Goal: Task Accomplishment & Management: Manage account settings

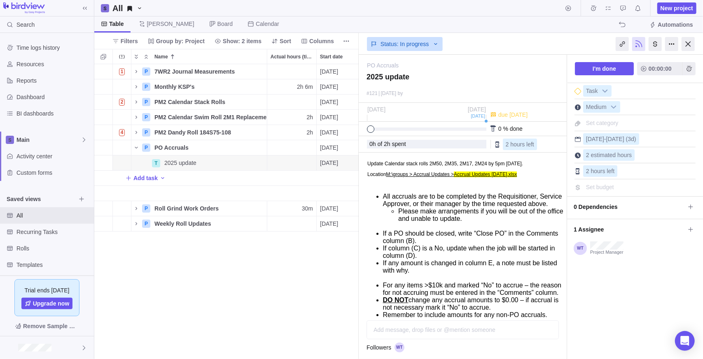
scroll to position [289, 258]
click at [137, 85] on icon "Name" at bounding box center [136, 87] width 7 height 7
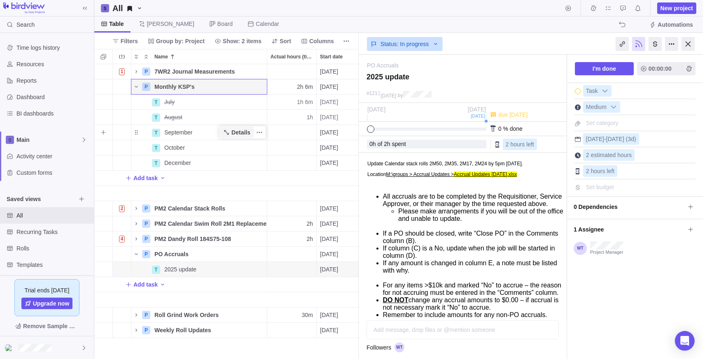
click at [241, 129] on span "Details" at bounding box center [240, 132] width 19 height 8
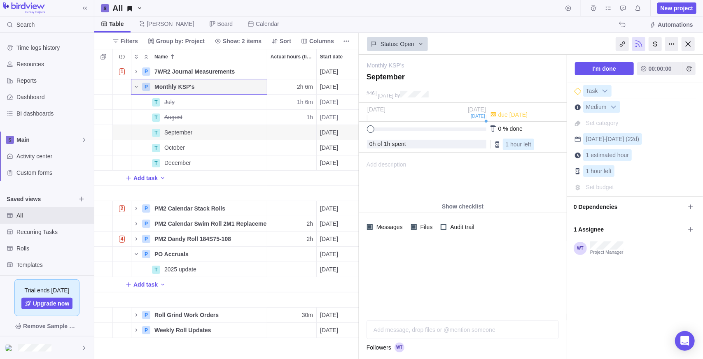
click at [403, 328] on div "Add message, drop files or @mention someone AI" at bounding box center [462, 330] width 192 height 19
click at [230, 117] on icon "Name" at bounding box center [226, 117] width 7 height 7
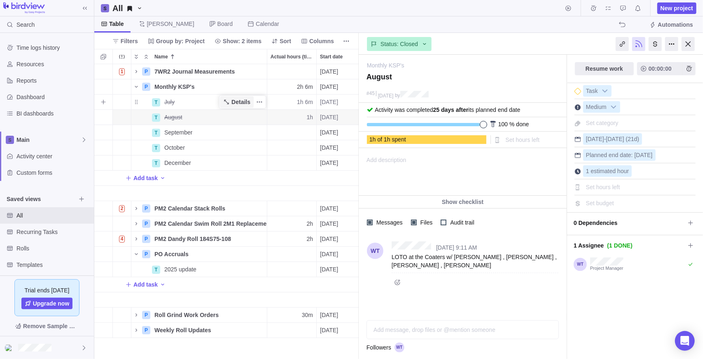
click at [240, 102] on span "Details" at bounding box center [240, 102] width 19 height 8
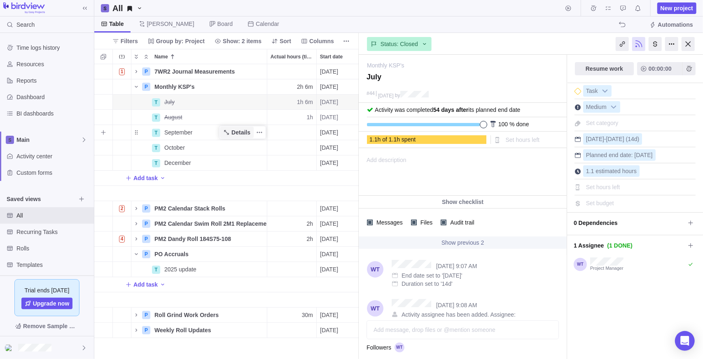
click at [233, 133] on span "Details" at bounding box center [240, 132] width 19 height 8
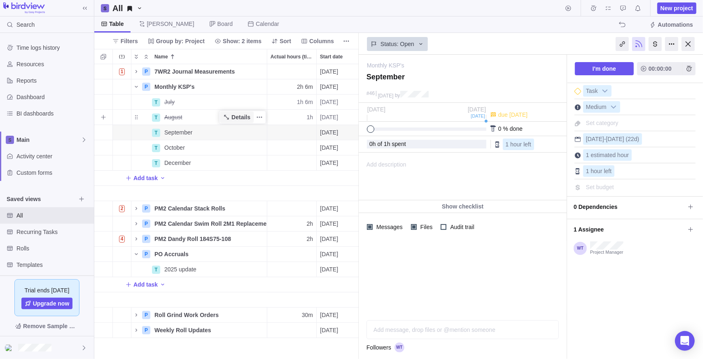
click at [244, 117] on span "Details" at bounding box center [240, 117] width 19 height 8
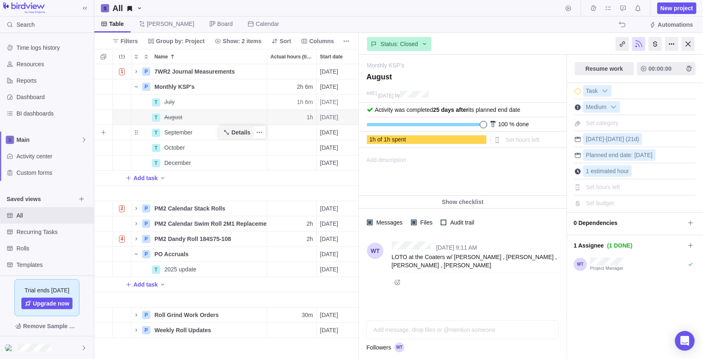
click at [230, 135] on icon "Name" at bounding box center [226, 132] width 7 height 7
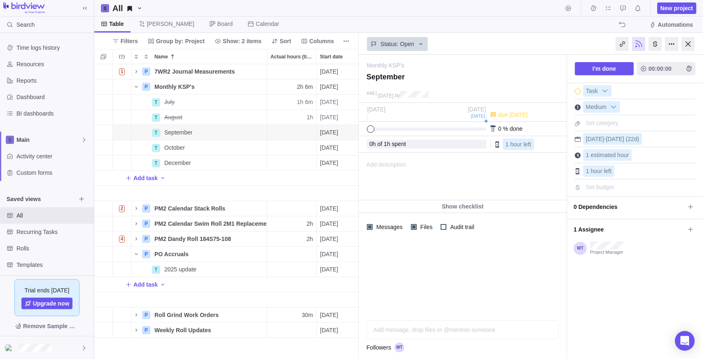
click at [416, 326] on div "Add message, drop files or @mention someone AI" at bounding box center [462, 330] width 192 height 19
click at [689, 64] on span "Add time entry" at bounding box center [688, 68] width 13 height 13
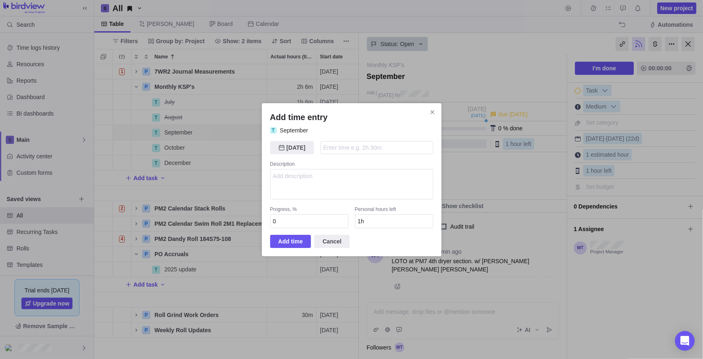
type input "1"
type input "0h"
type input "1h"
click at [293, 240] on span "Add time" at bounding box center [290, 242] width 25 height 10
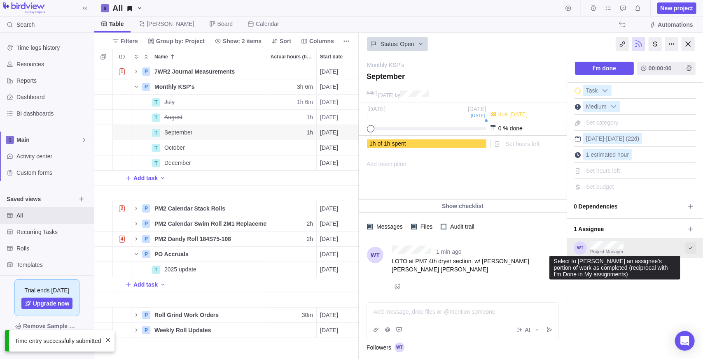
click at [687, 247] on icon "Select to mark an assignee's portion of work as completed (reciprocal with I'm …" at bounding box center [690, 248] width 7 height 7
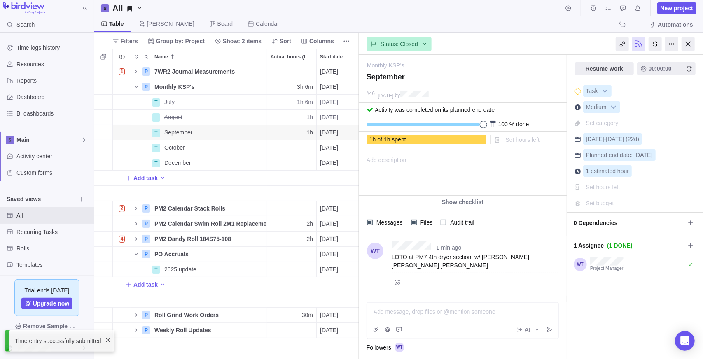
scroll to position [0, 0]
click at [690, 44] on div at bounding box center [687, 44] width 13 height 14
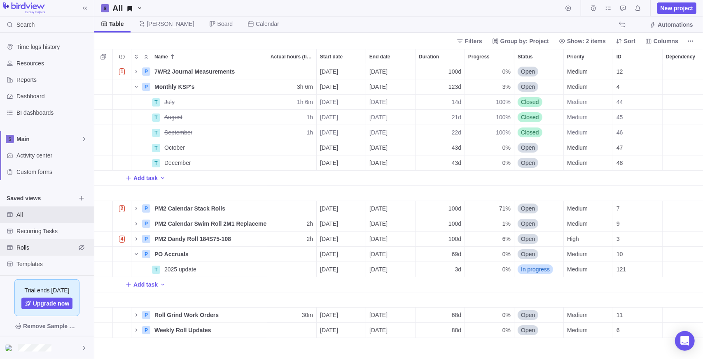
scroll to position [20, 0]
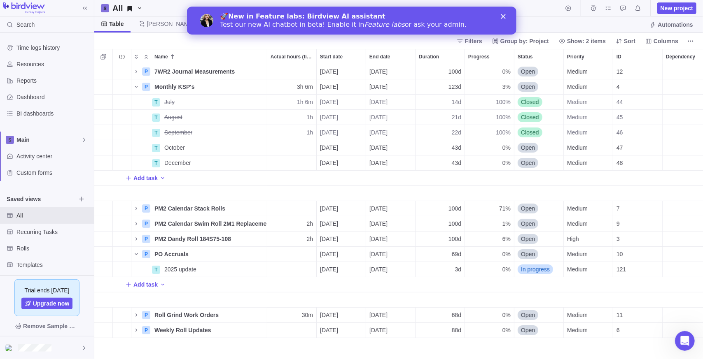
scroll to position [289, 603]
click at [505, 15] on div "Close" at bounding box center [504, 16] width 8 height 5
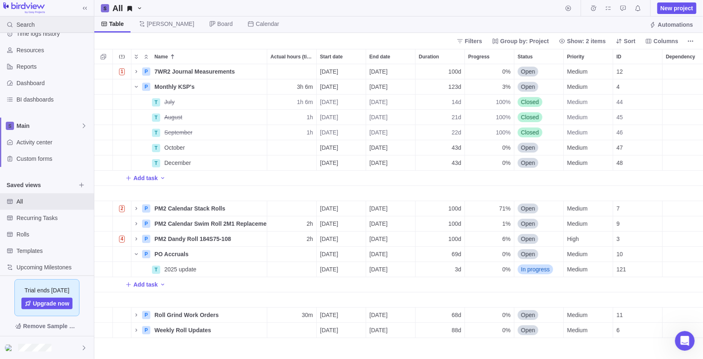
scroll to position [20, 0]
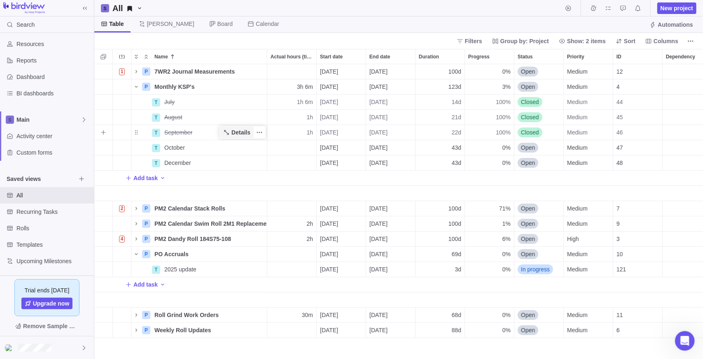
click at [240, 133] on span "Details" at bounding box center [240, 132] width 19 height 8
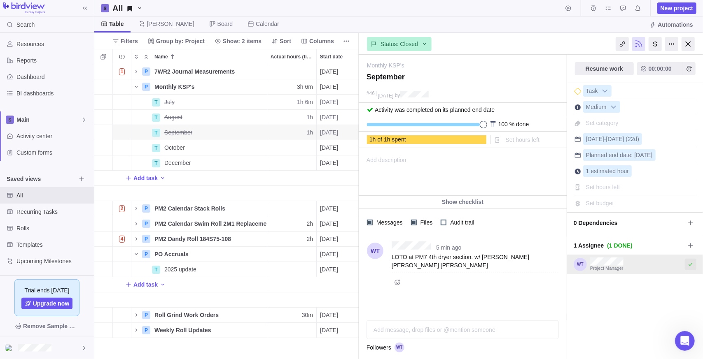
click at [689, 263] on icon "Select to mark an assignee's portion of work as completed (reciprocal with I'm …" at bounding box center [690, 264] width 7 height 7
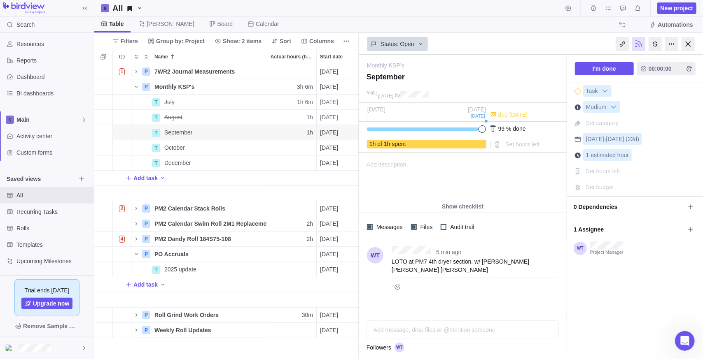
click at [407, 305] on div "5 min ago LOTO at PM7 4th dryer section. w/ [PERSON_NAME] [PERSON_NAME] [PERSON…" at bounding box center [463, 277] width 208 height 73
click at [547, 330] on icon "Post" at bounding box center [549, 330] width 7 height 7
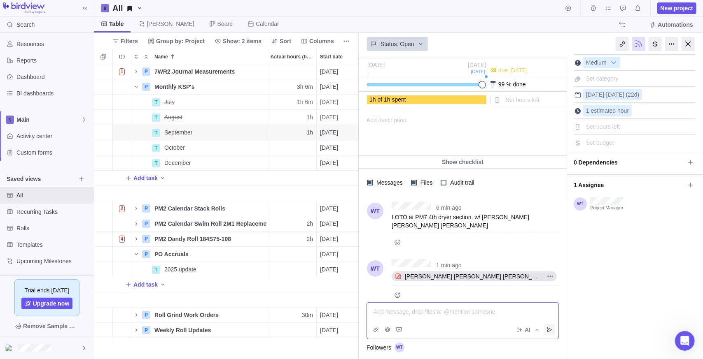
scroll to position [52, 0]
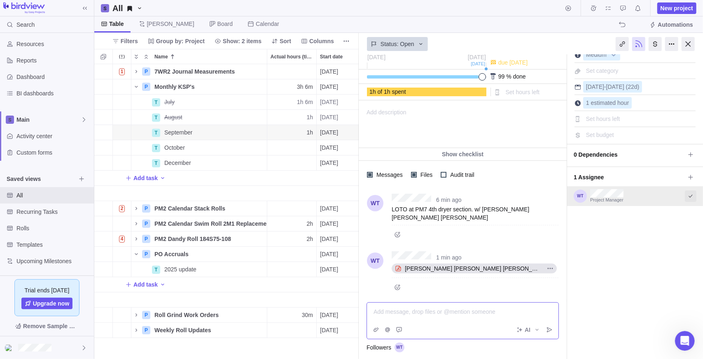
click at [687, 196] on icon "Select to mark an assignee's portion of work as completed (reciprocal with I'm …" at bounding box center [690, 196] width 7 height 7
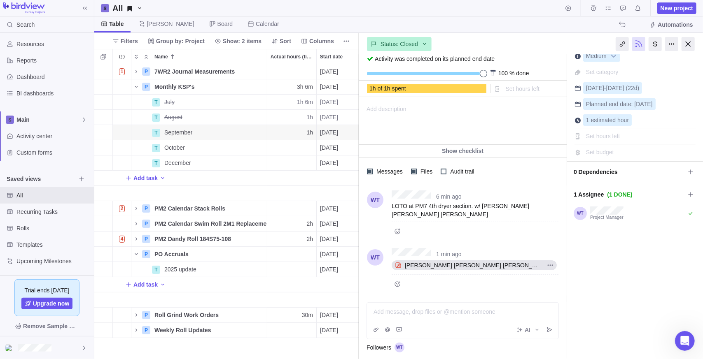
scroll to position [48, 0]
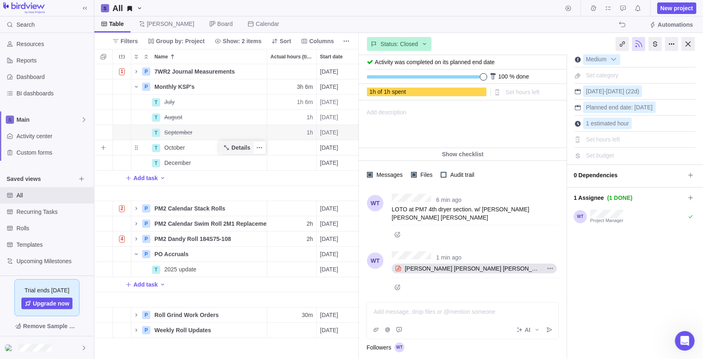
click at [236, 150] on span "Details" at bounding box center [240, 148] width 19 height 8
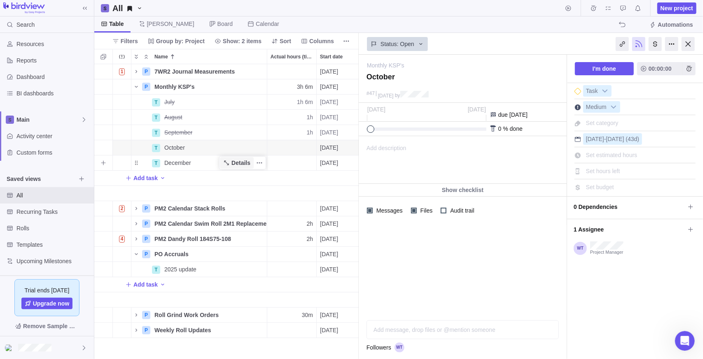
click at [232, 167] on span "Details" at bounding box center [237, 163] width 34 height 12
click at [237, 151] on span "Details" at bounding box center [240, 148] width 19 height 8
click at [690, 42] on div at bounding box center [687, 44] width 13 height 14
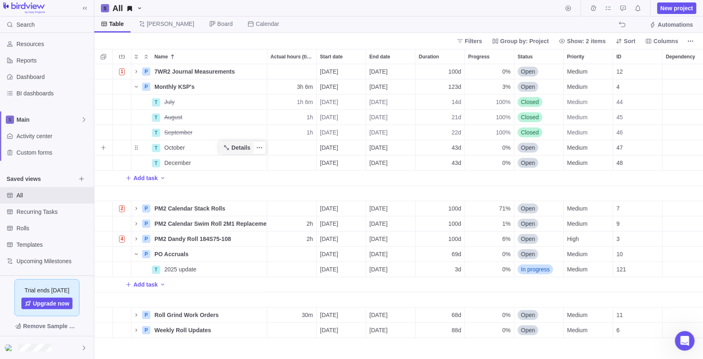
click at [239, 151] on span "Details" at bounding box center [240, 148] width 19 height 8
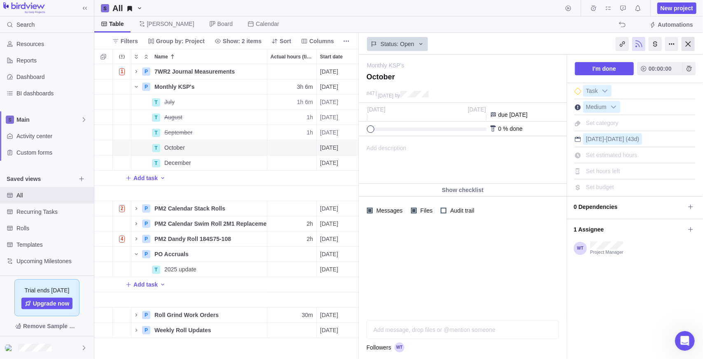
click at [688, 44] on div at bounding box center [687, 44] width 13 height 14
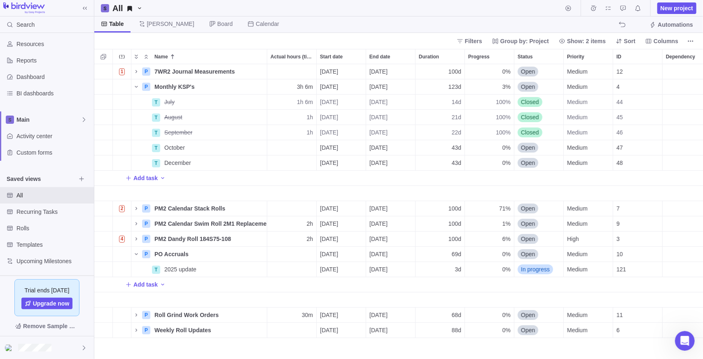
scroll to position [289, 603]
click at [384, 147] on span "[DATE]" at bounding box center [378, 148] width 18 height 8
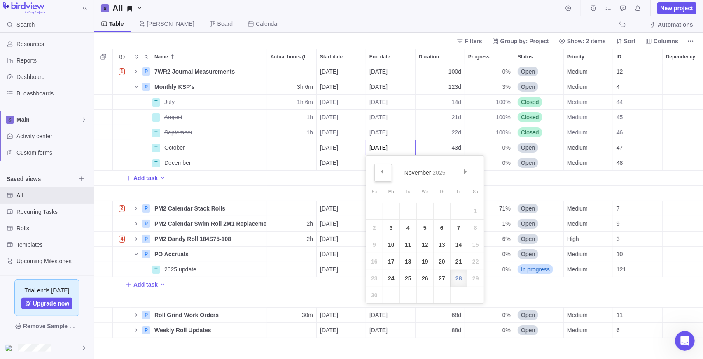
click at [382, 175] on link "Prev" at bounding box center [383, 173] width 18 height 18
click at [454, 279] on link "31" at bounding box center [458, 278] width 16 height 16
click at [130, 181] on icon "Add New" at bounding box center [128, 178] width 7 height 7
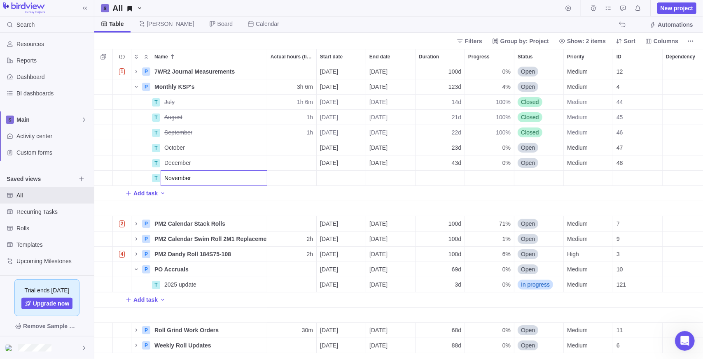
type input "November"
click at [234, 196] on div "1 P 7WR2 Journal Measurements Details [DATE] [DATE] 100d 0% Open Medium 12 100h…" at bounding box center [398, 212] width 608 height 296
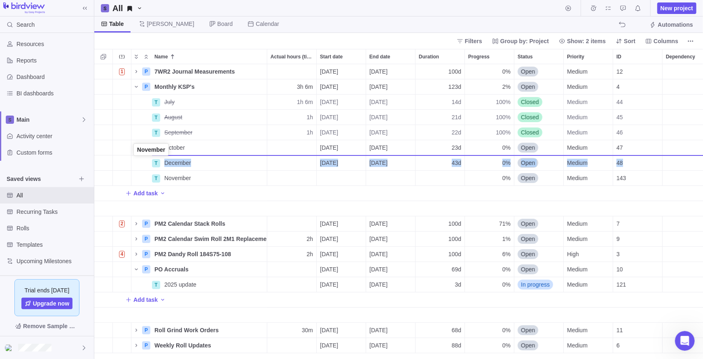
drag, startPoint x: 139, startPoint y: 180, endPoint x: 137, endPoint y: 154, distance: 26.4
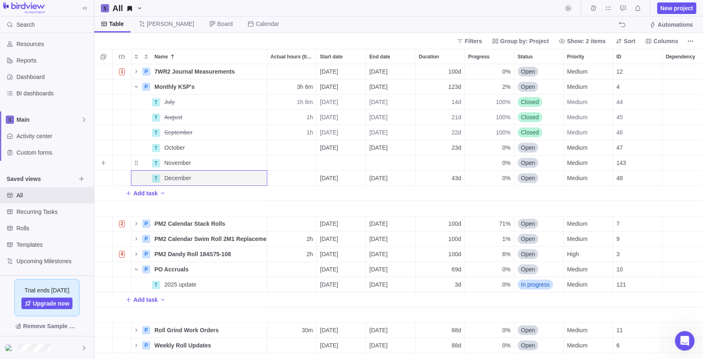
click at [327, 158] on div "Start date" at bounding box center [341, 163] width 49 height 15
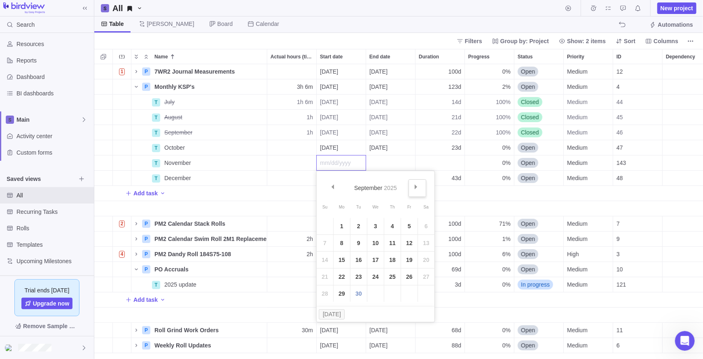
click at [414, 186] on link "Next" at bounding box center [417, 188] width 18 height 18
click at [420, 187] on link "Next" at bounding box center [417, 188] width 18 height 18
click at [341, 242] on link "3" at bounding box center [341, 243] width 16 height 16
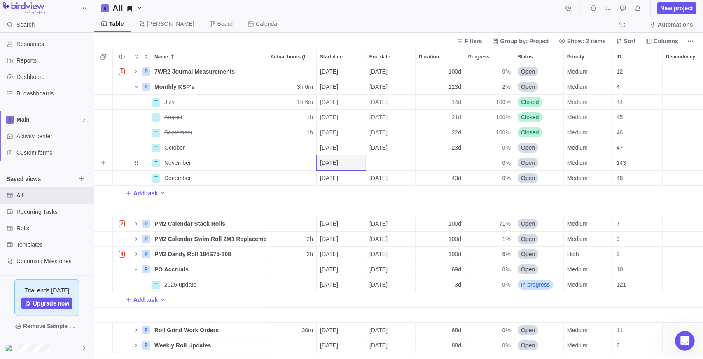
click at [391, 157] on div "End date" at bounding box center [390, 163] width 49 height 15
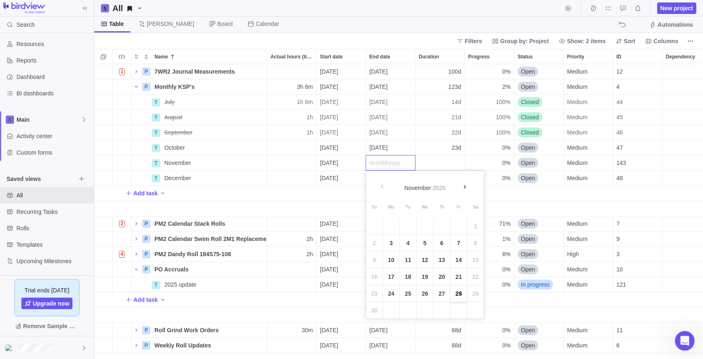
click at [462, 294] on link "28" at bounding box center [458, 294] width 16 height 16
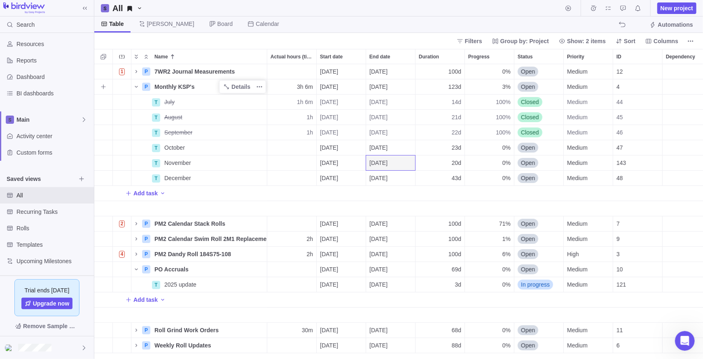
click at [208, 81] on div "Monthly KSP's" at bounding box center [209, 86] width 116 height 15
click at [224, 85] on input "Monthly KSP's" at bounding box center [209, 87] width 116 height 16
type input "Monthly KSP's 2025"
click at [235, 40] on body "Search Time logs history Resources Reports Dashboard BI dashboards Main Activit…" at bounding box center [351, 179] width 703 height 359
click at [243, 193] on div "Add task" at bounding box center [526, 193] width 864 height 15
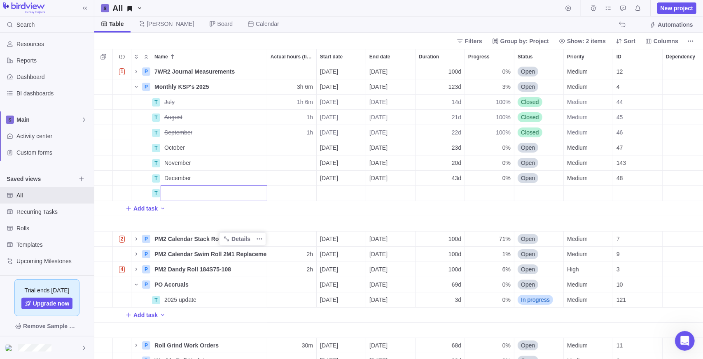
click at [175, 216] on div "1 P 7WR2 Journal Measurements Details [DATE] [DATE] 100d 0% Open Medium 12 100h…" at bounding box center [398, 212] width 608 height 296
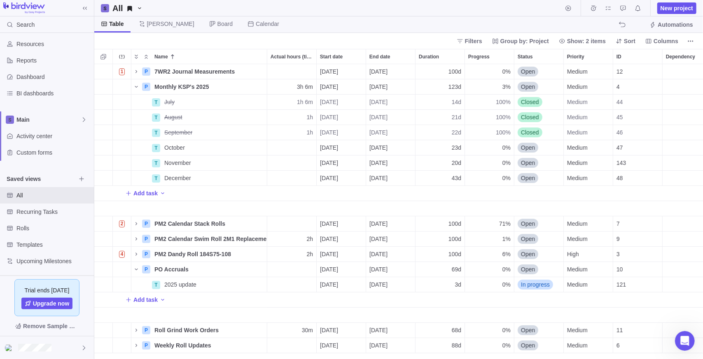
click at [287, 37] on div "Filters Group by: Project Show: 2 items Sort Columns" at bounding box center [398, 41] width 608 height 16
